Goal: Information Seeking & Learning: Learn about a topic

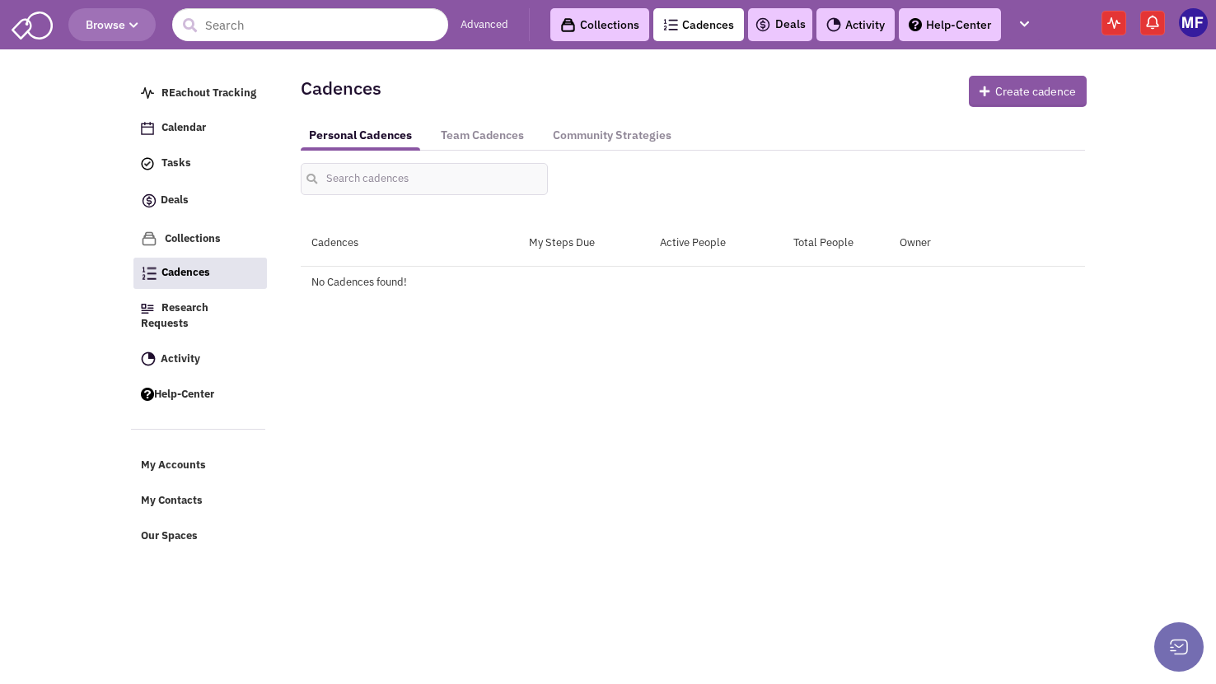
click at [142, 29] on button "Browse" at bounding box center [111, 24] width 87 height 33
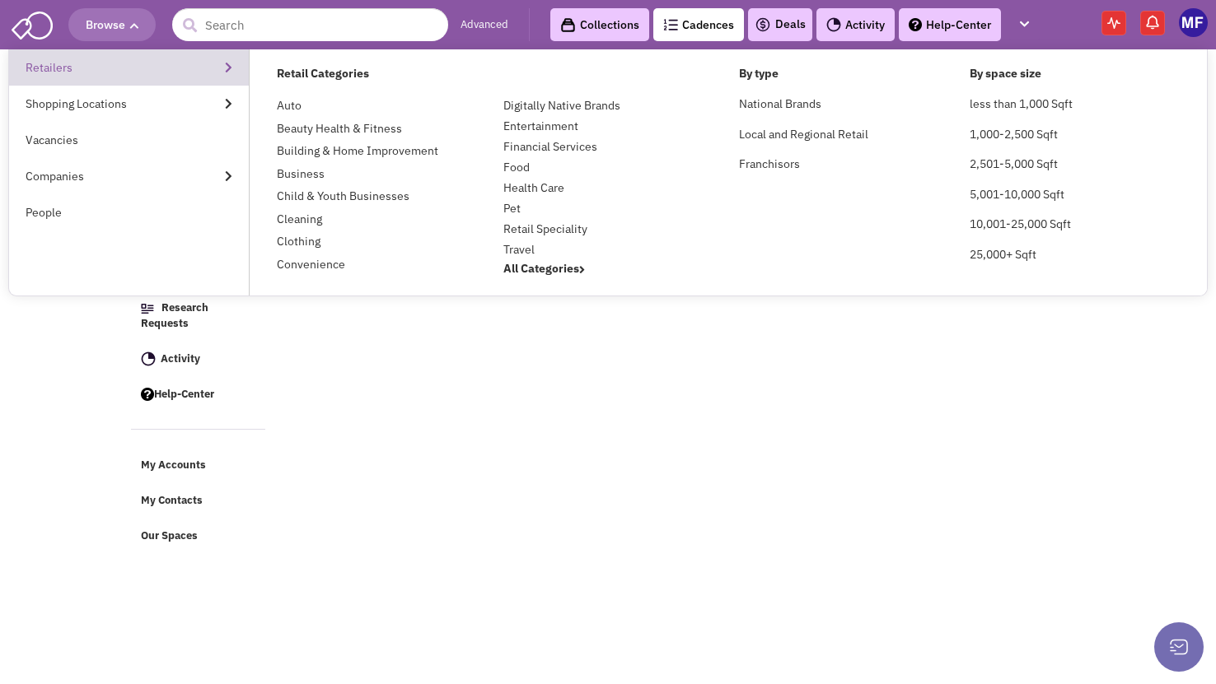
click at [61, 61] on link "Retailers" at bounding box center [129, 67] width 240 height 36
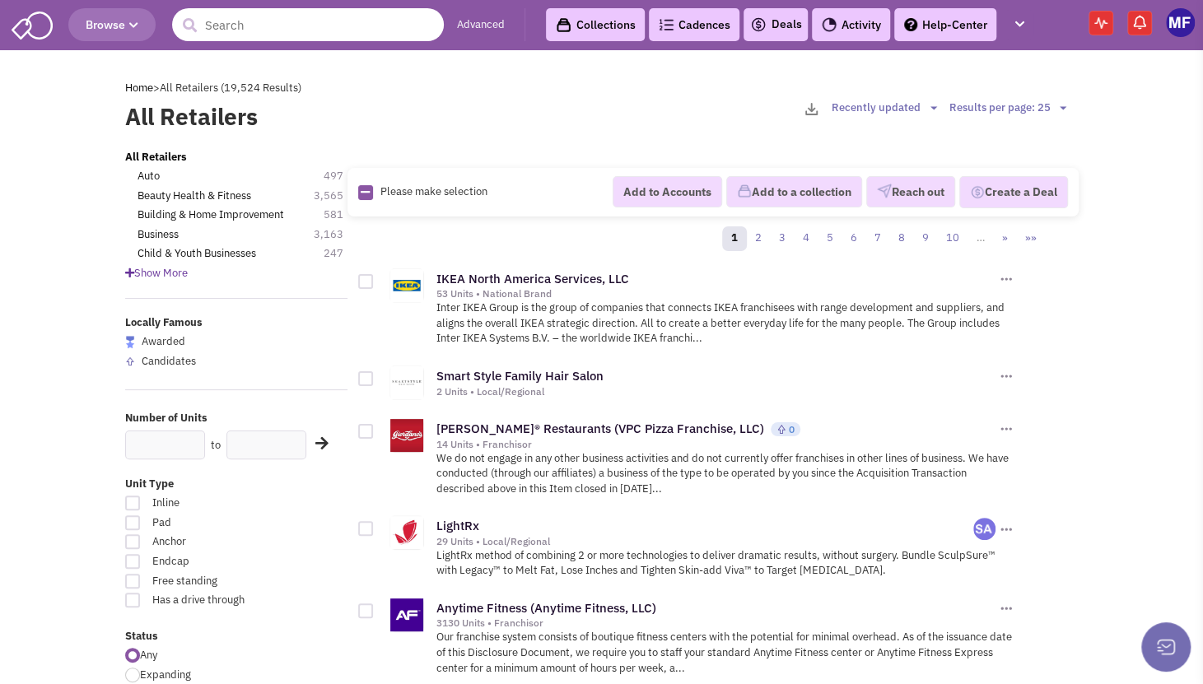
click at [331, 39] on input "text" at bounding box center [308, 24] width 272 height 33
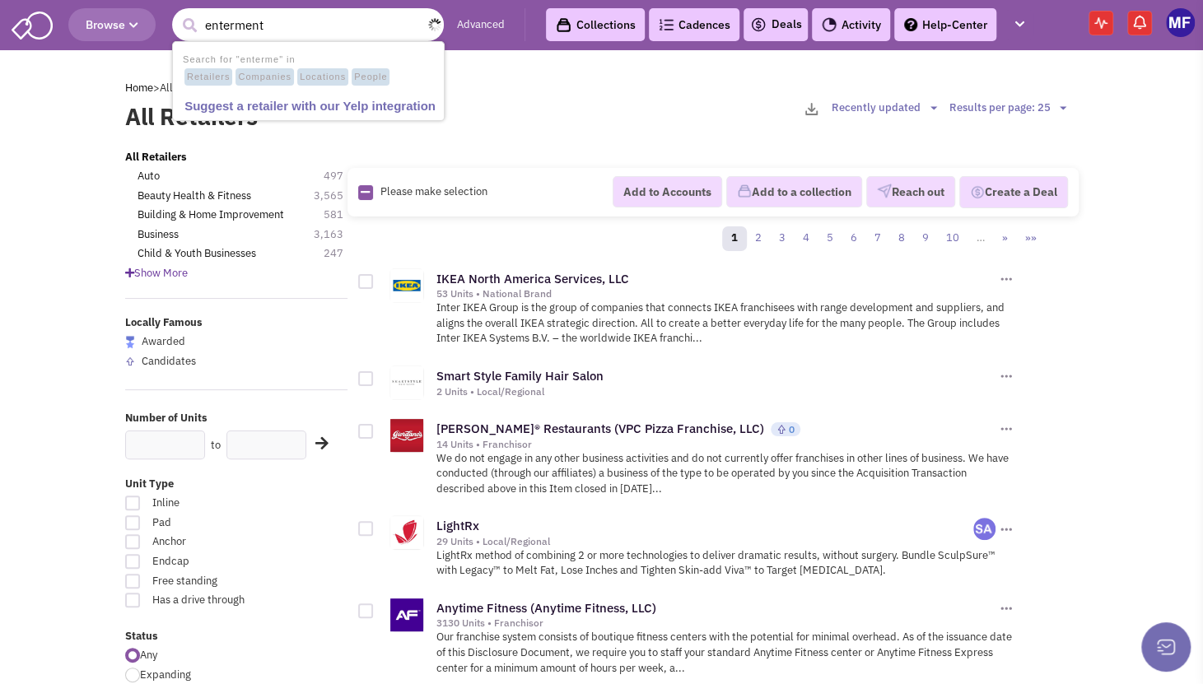
type input "enterment"
click at [177, 13] on button "submit" at bounding box center [189, 25] width 25 height 25
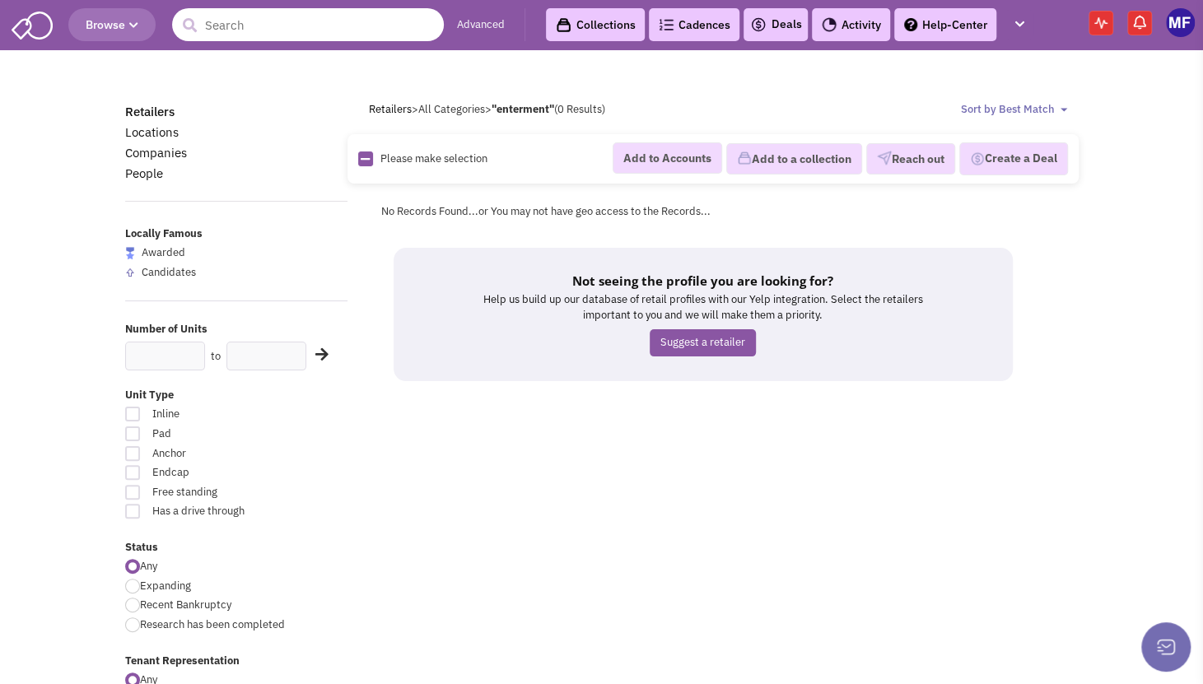
click at [324, 19] on input "text" at bounding box center [308, 24] width 272 height 33
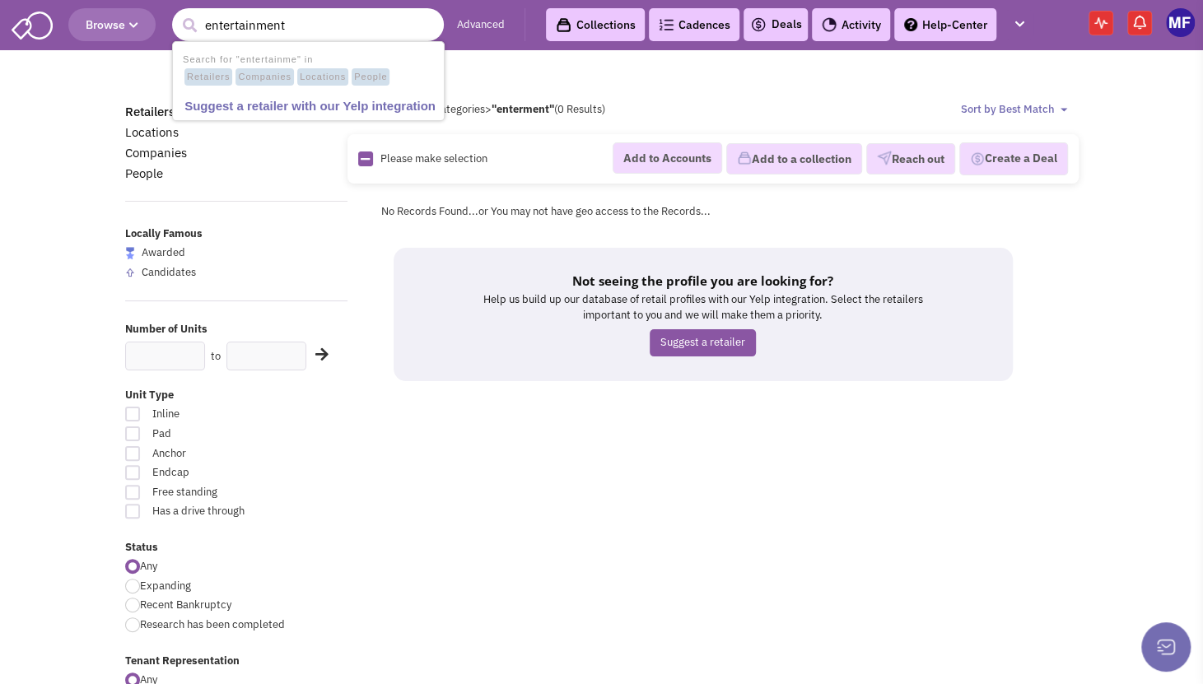
type input "entertainment"
click at [177, 13] on button "submit" at bounding box center [189, 25] width 25 height 25
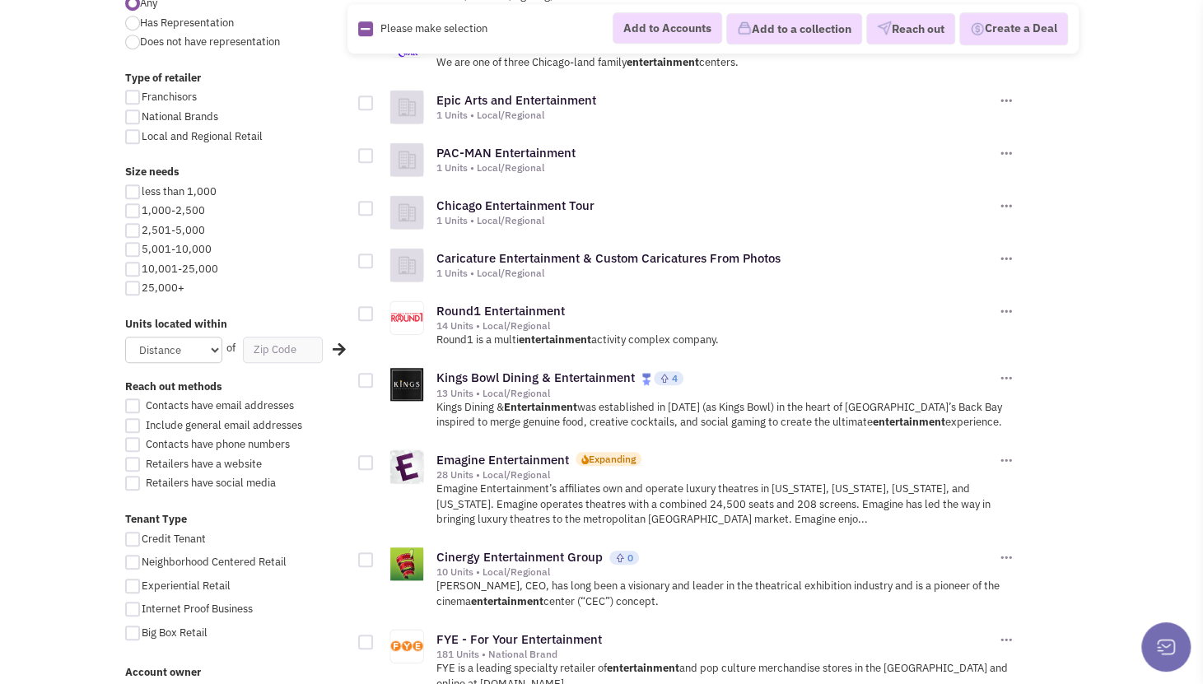
scroll to position [494, 0]
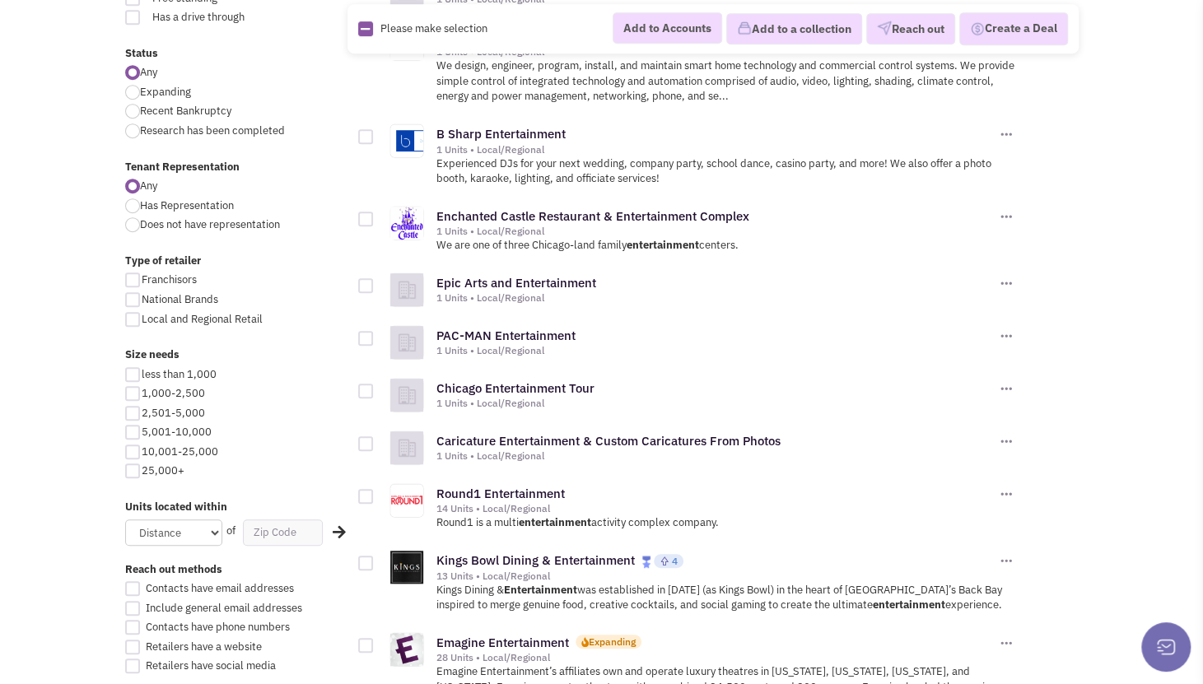
drag, startPoint x: 130, startPoint y: 453, endPoint x: 132, endPoint y: 464, distance: 10.8
click at [130, 453] on div at bounding box center [132, 452] width 15 height 15
click at [142, 453] on input "10,001-25,000" at bounding box center [147, 453] width 11 height 11
checkbox input "true"
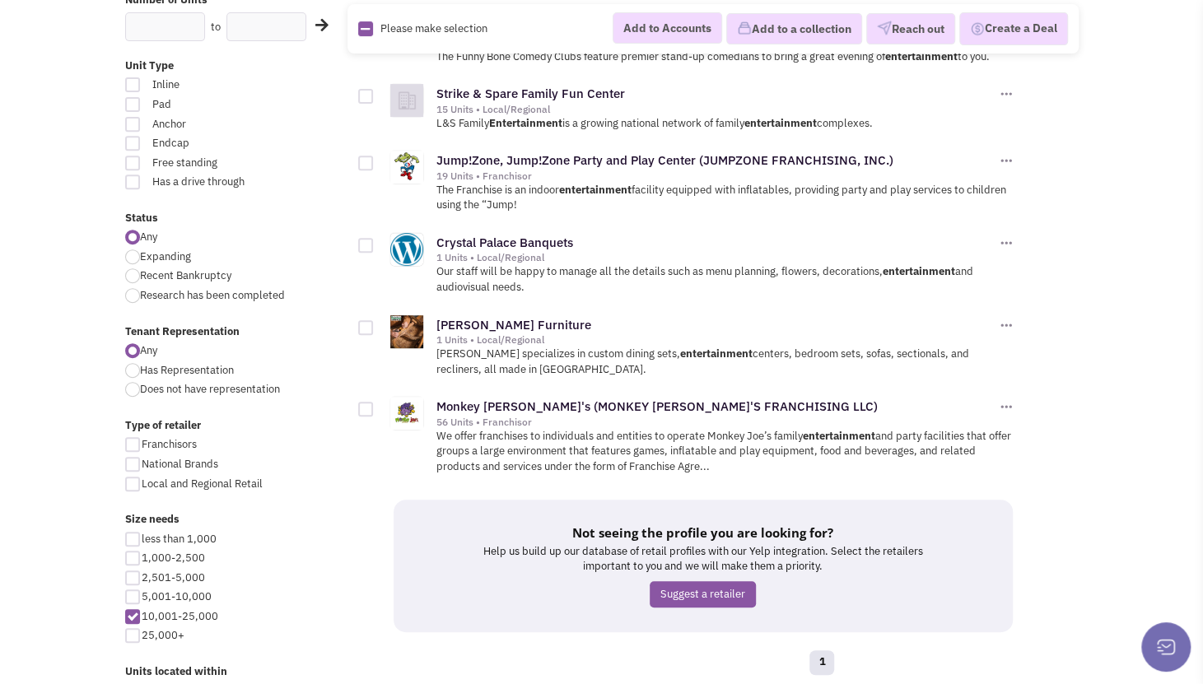
scroll to position [82, 0]
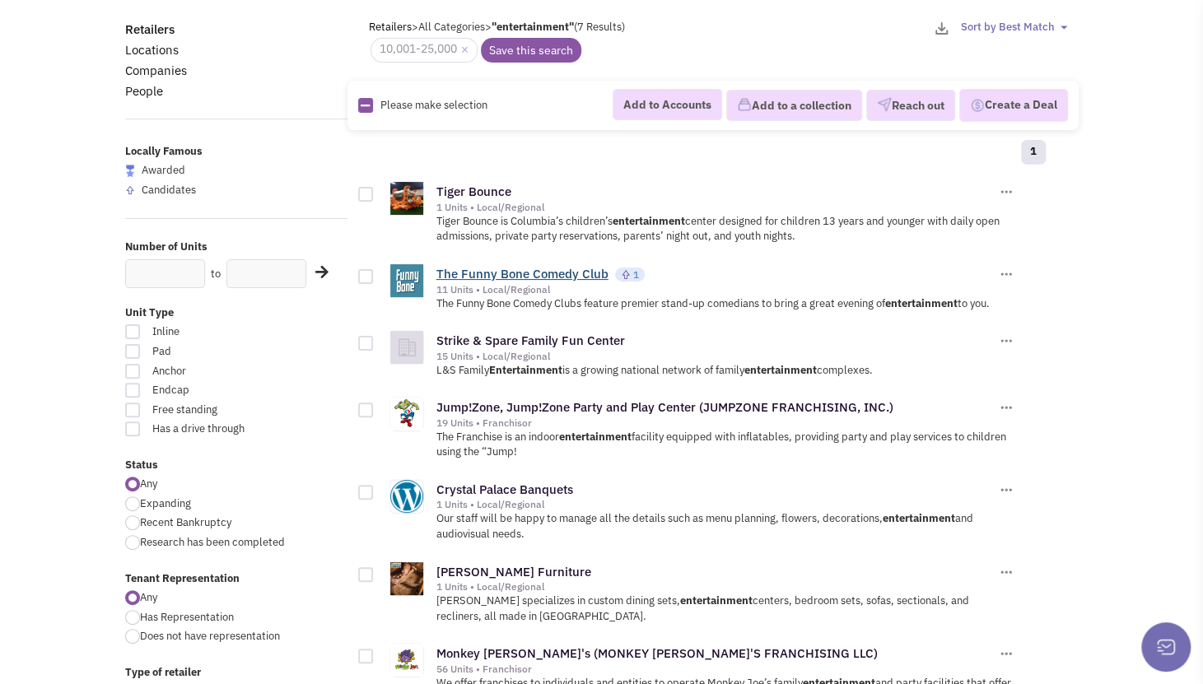
click at [550, 274] on link "The Funny Bone Comedy Club" at bounding box center [523, 274] width 172 height 16
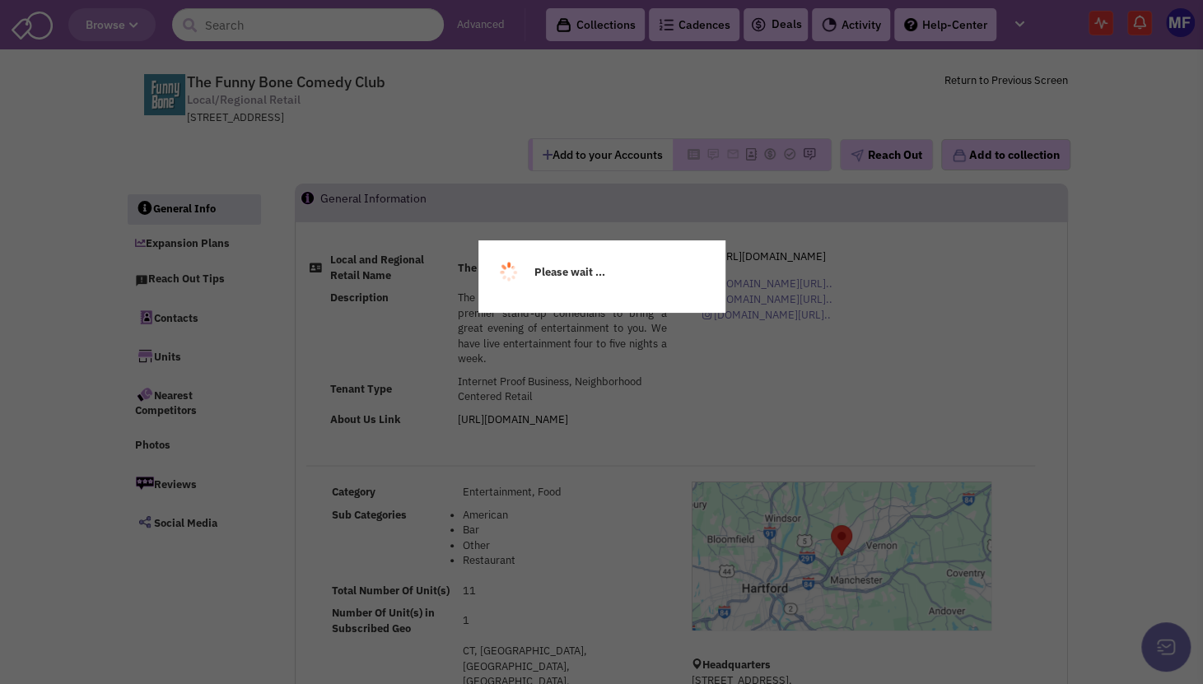
select select
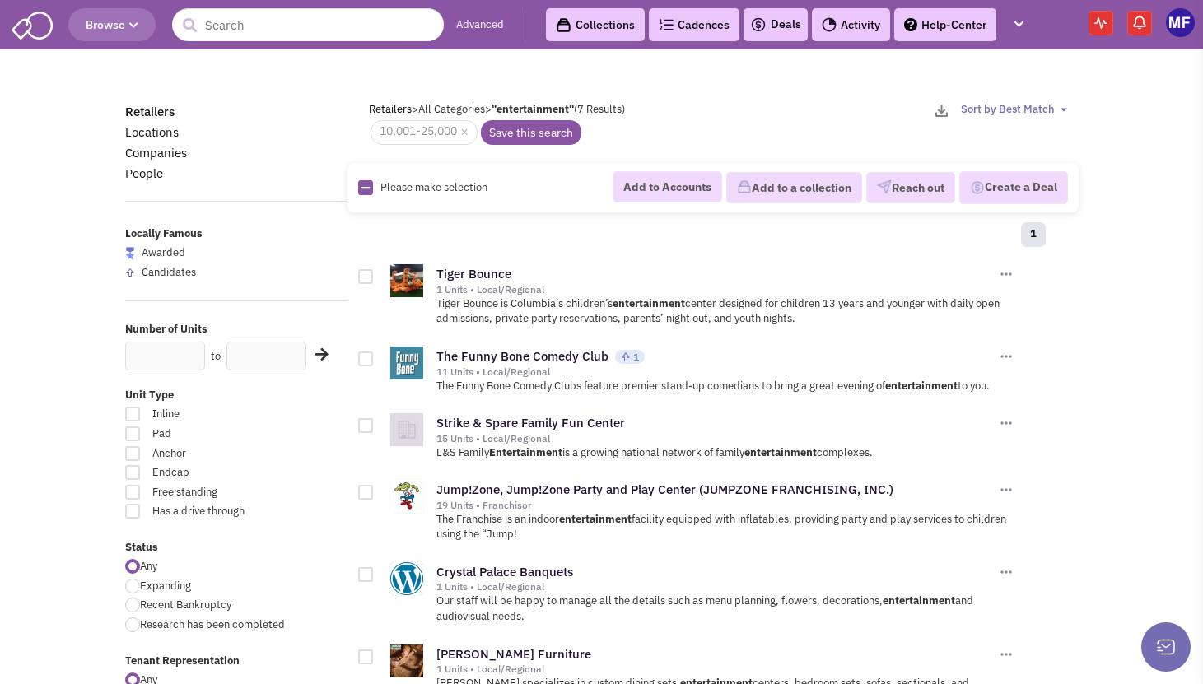
scroll to position [82, 0]
